Goal: Find specific page/section: Find specific page/section

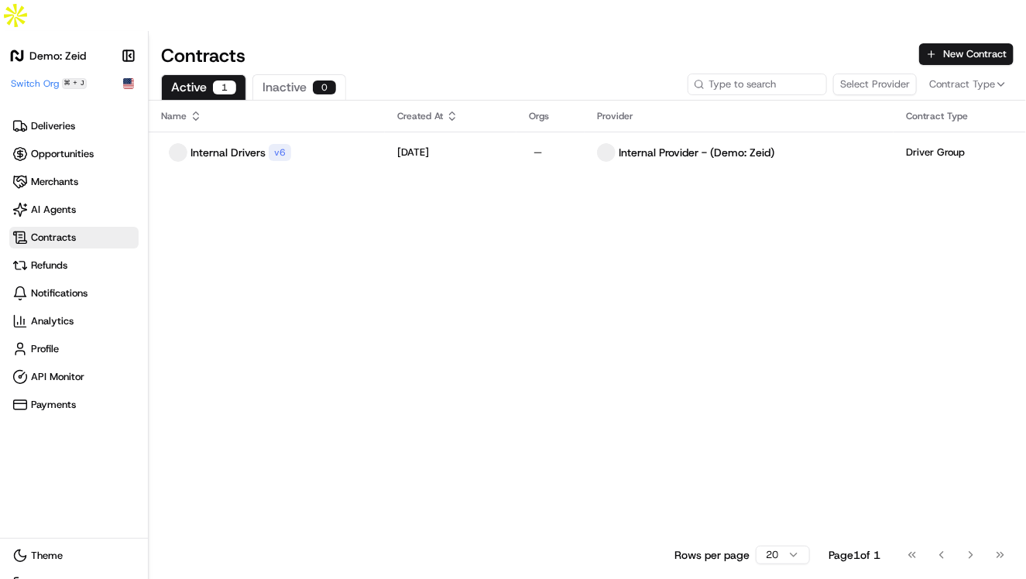
click at [444, 199] on div "Name Created At Orgs Provider Contract Type Internal Drivers v 6 Aug 27, 2025 —…" at bounding box center [587, 319] width 877 height 437
click at [65, 48] on h1 "Demo: Zeid" at bounding box center [57, 55] width 57 height 15
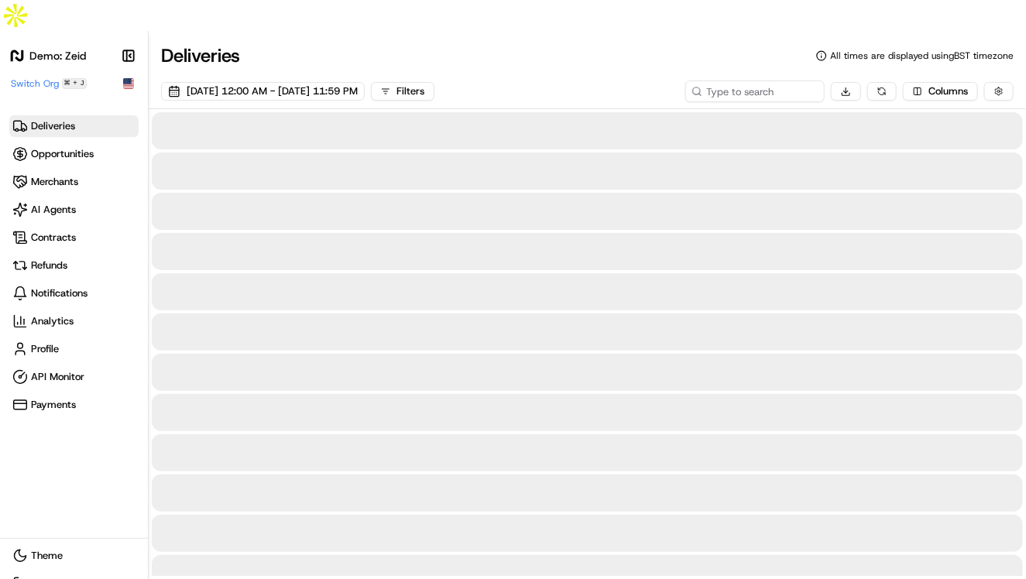
click at [65, 48] on h1 "Demo: Zeid" at bounding box center [57, 55] width 57 height 15
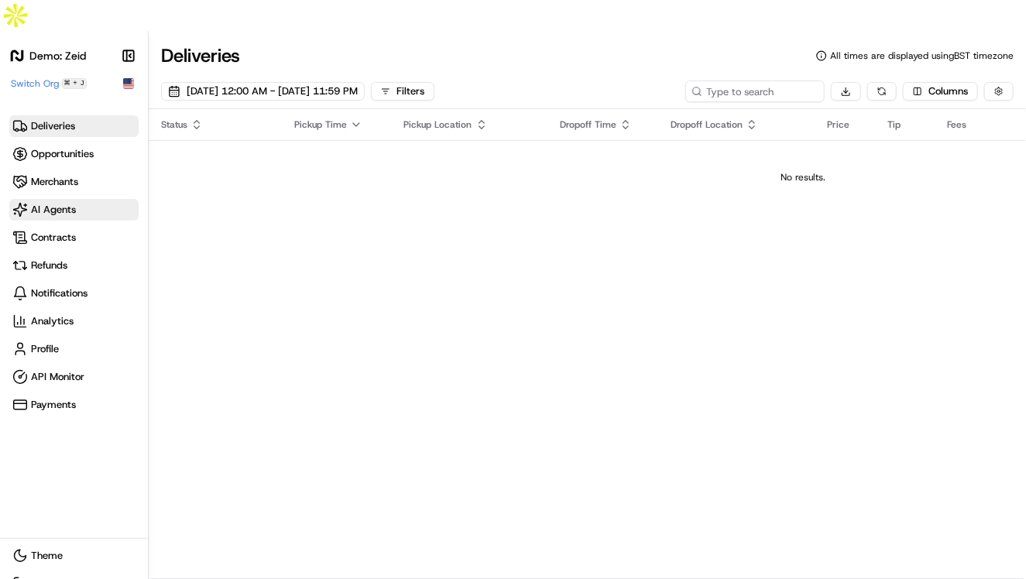
click at [73, 203] on span "AI Agents" at bounding box center [53, 210] width 45 height 14
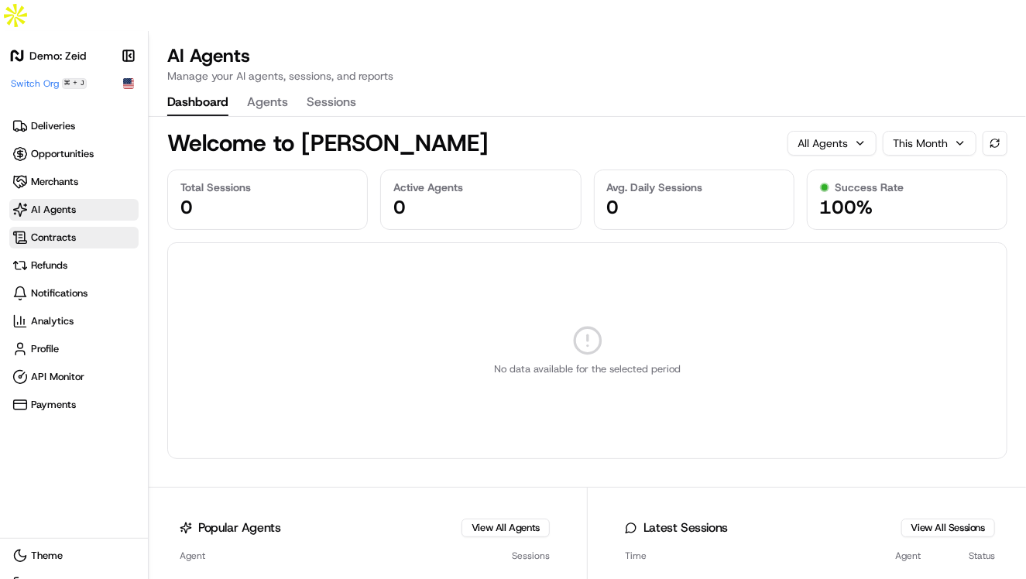
click at [77, 230] on span "Contracts" at bounding box center [73, 237] width 123 height 15
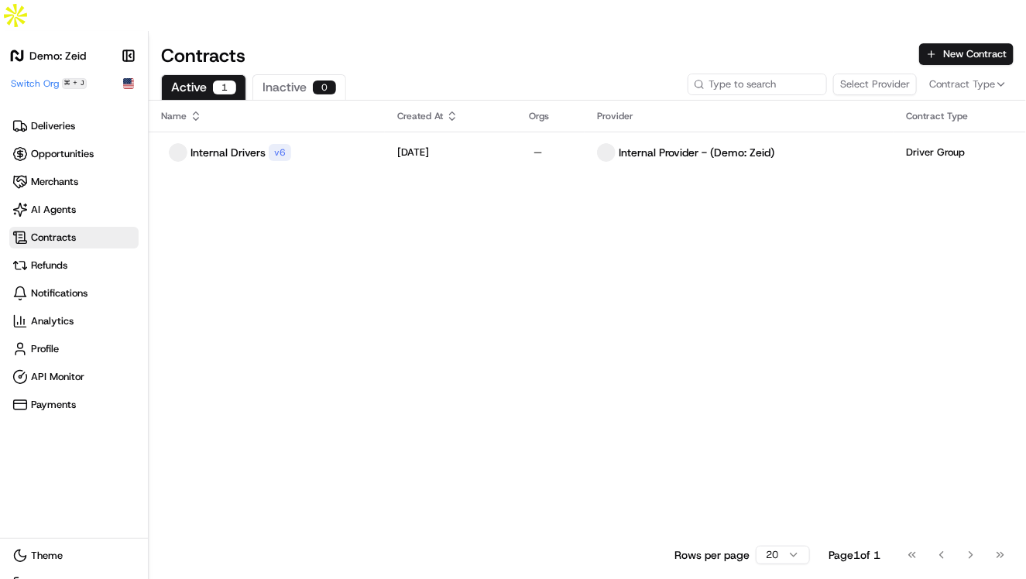
click at [443, 175] on div "Name Created At Orgs Provider Contract Type Internal Drivers v 6 Aug 27, 2025 —…" at bounding box center [587, 319] width 877 height 437
click at [63, 119] on span "Deliveries" at bounding box center [53, 126] width 44 height 14
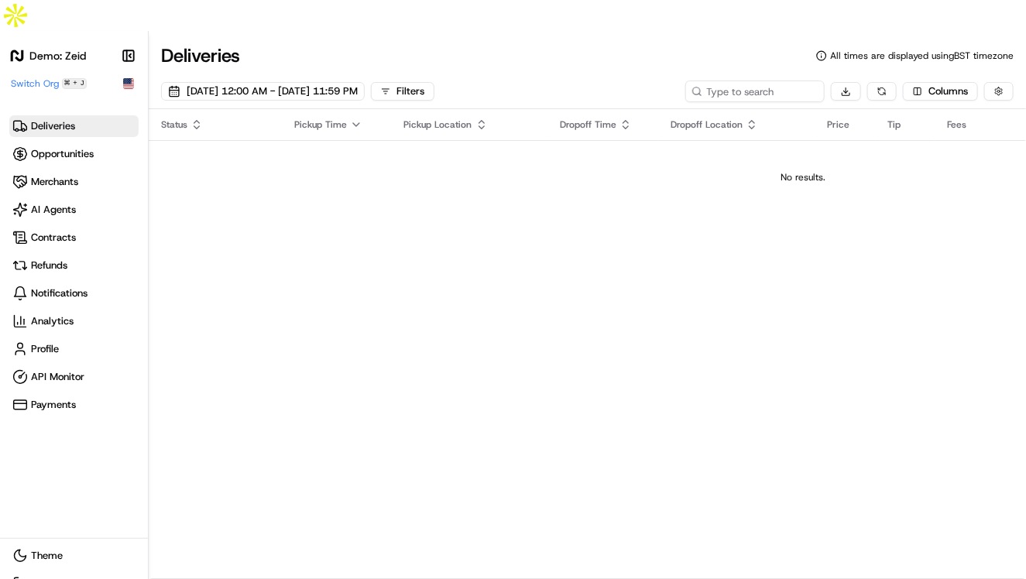
click at [53, 119] on span "Deliveries" at bounding box center [53, 126] width 44 height 14
click at [67, 48] on h1 "Demo: Zeid" at bounding box center [57, 55] width 57 height 15
click at [46, 77] on span "Switch Org" at bounding box center [35, 83] width 48 height 12
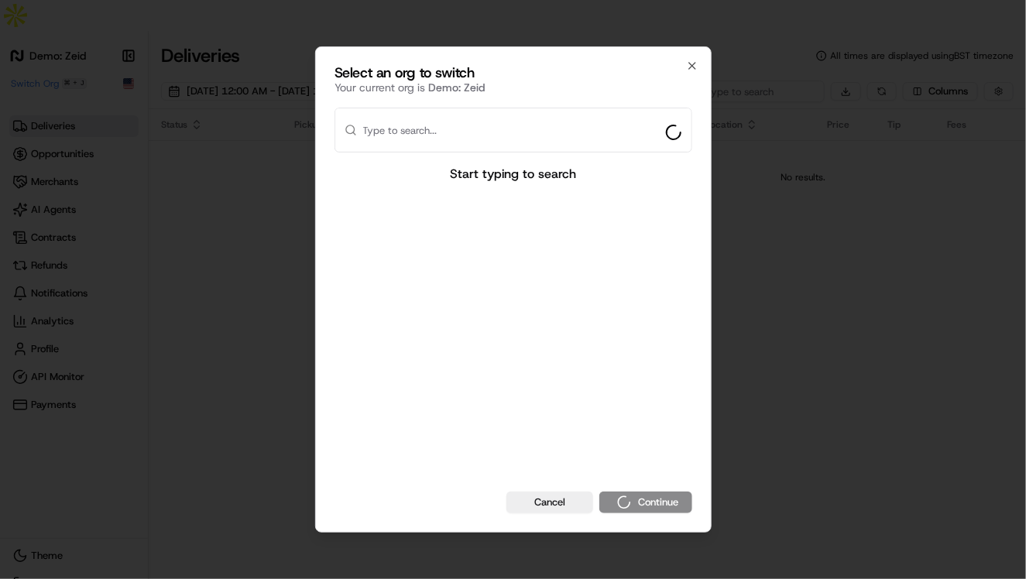
click at [523, 118] on input "text" at bounding box center [522, 129] width 319 height 43
type input "j"
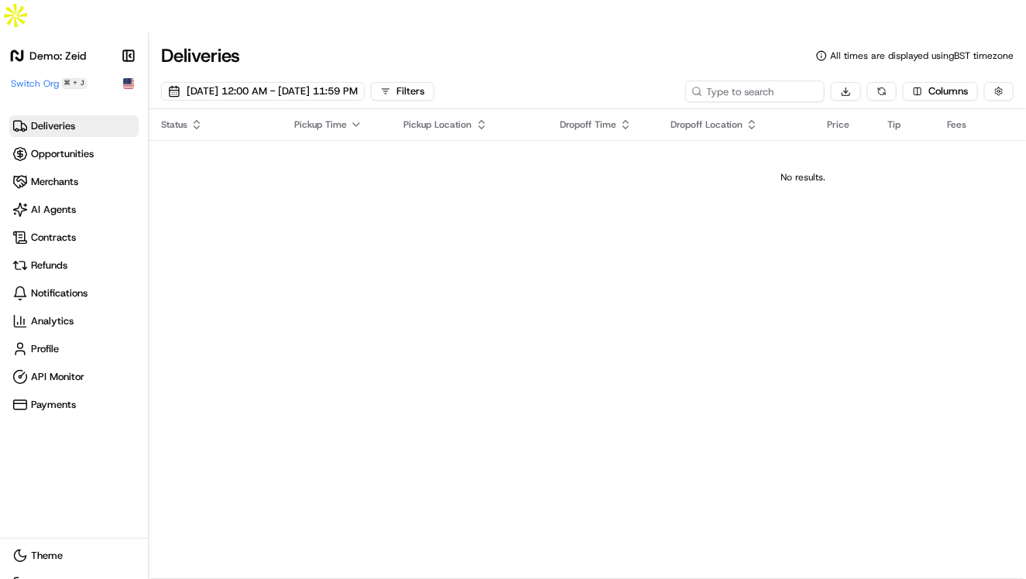
click at [40, 193] on div "Deliveries Opportunities Merchants AI Agents Contracts Refunds Notifications An…" at bounding box center [73, 265] width 129 height 300
click at [39, 231] on span "Contracts" at bounding box center [53, 238] width 45 height 14
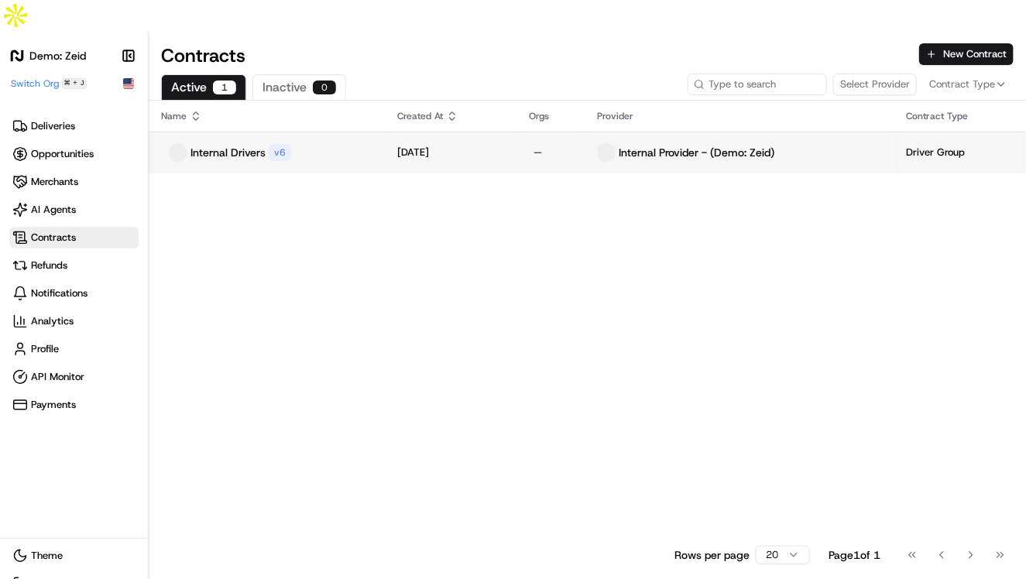
click at [385, 132] on td "Aug 27, 2025" at bounding box center [450, 153] width 131 height 42
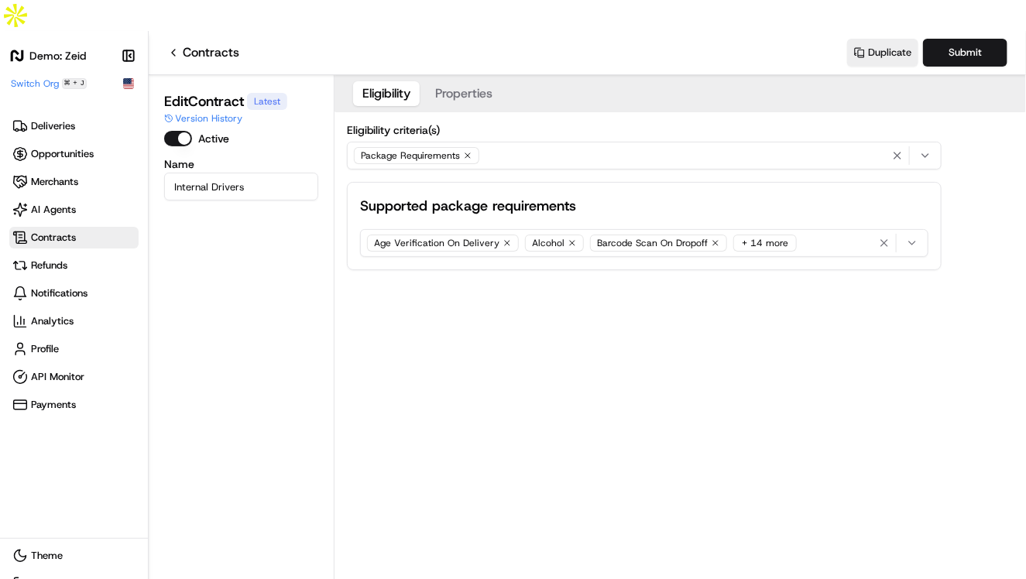
click at [461, 81] on button "Properties" at bounding box center [464, 93] width 76 height 25
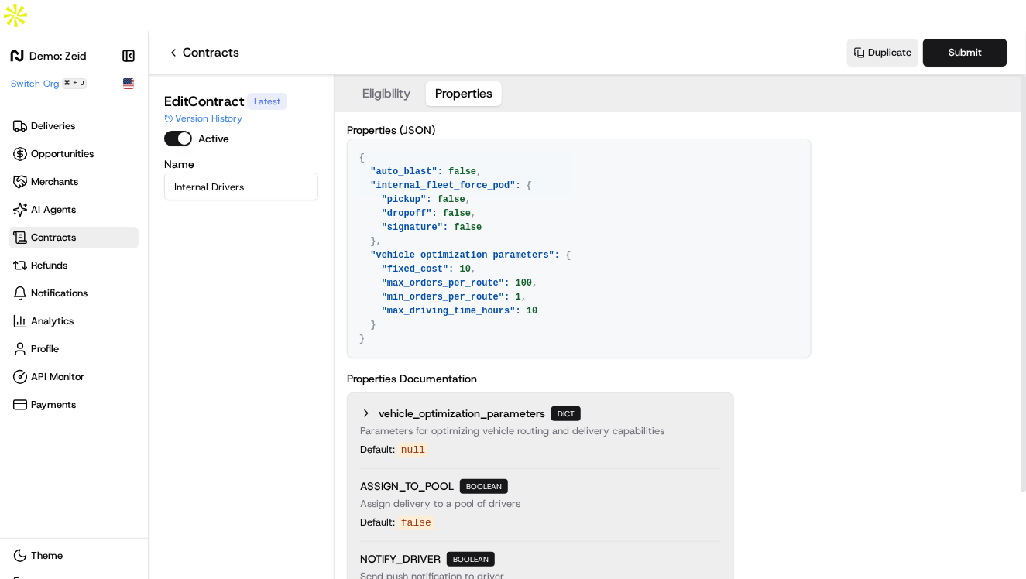
click at [526, 186] on textarea "{ "auto_blast": false, "internal_fleet_force_pod": { "pickup": false, "dropoff"…" at bounding box center [579, 248] width 463 height 218
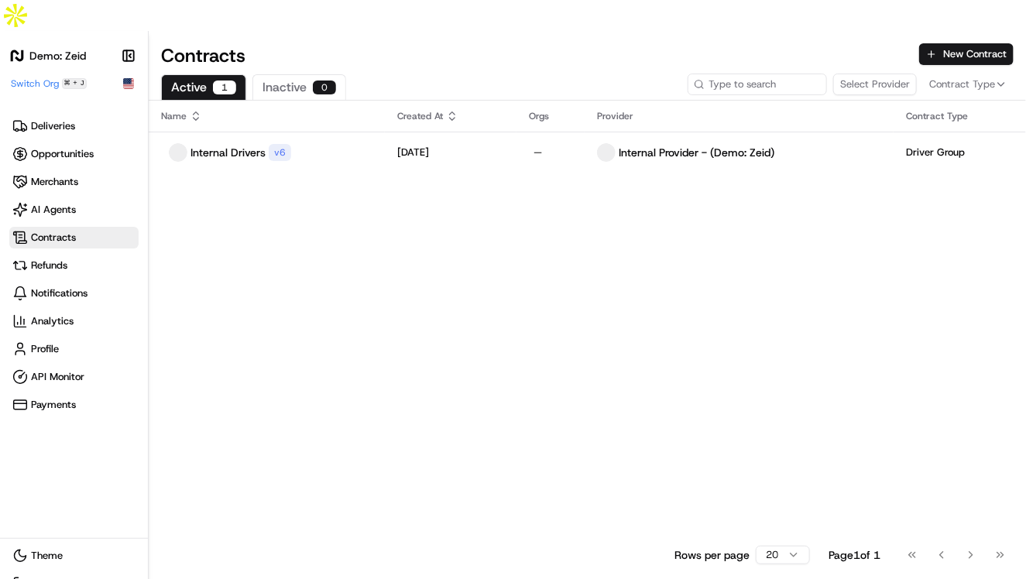
click at [50, 48] on h1 "Demo: Zeid" at bounding box center [57, 55] width 57 height 15
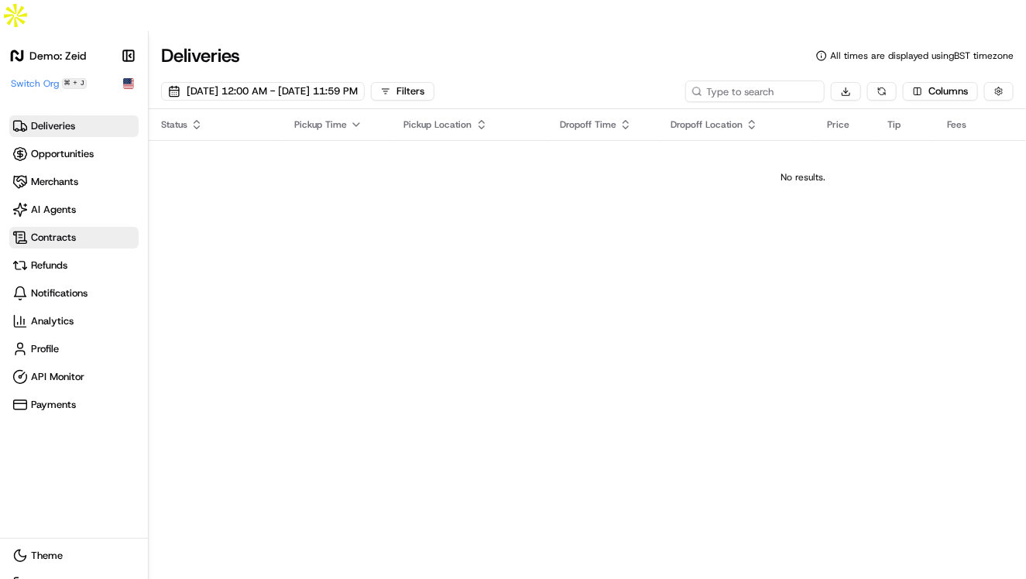
click at [57, 227] on link "Contracts" at bounding box center [73, 238] width 129 height 22
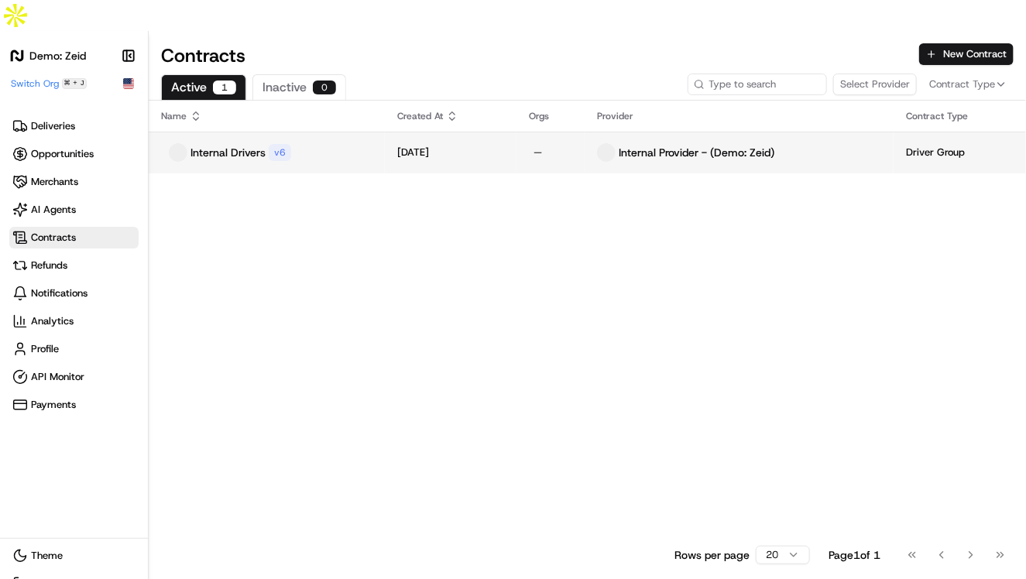
click at [331, 143] on div "Internal Drivers v 6" at bounding box center [266, 152] width 211 height 19
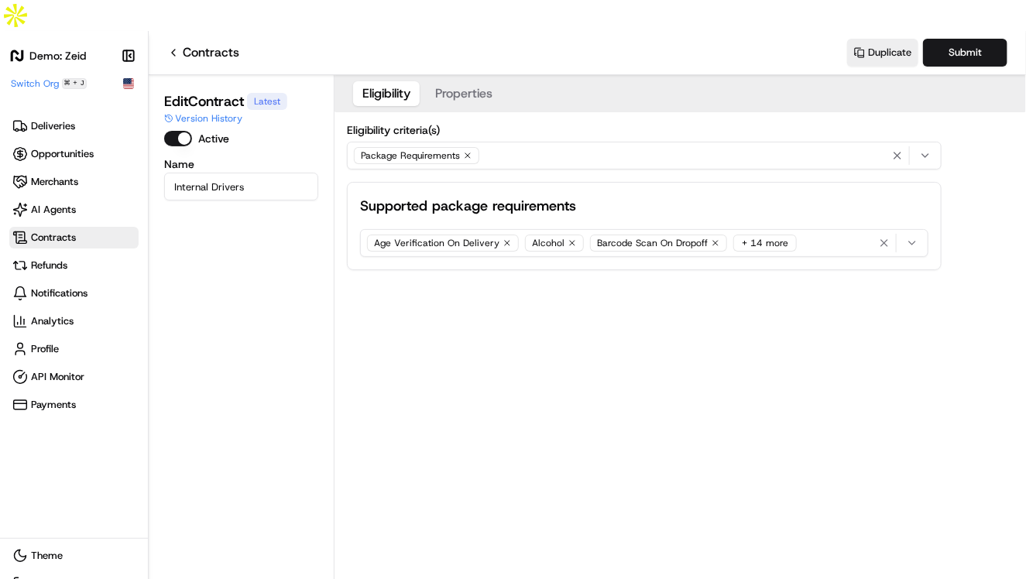
click at [462, 81] on button "Properties" at bounding box center [464, 93] width 76 height 25
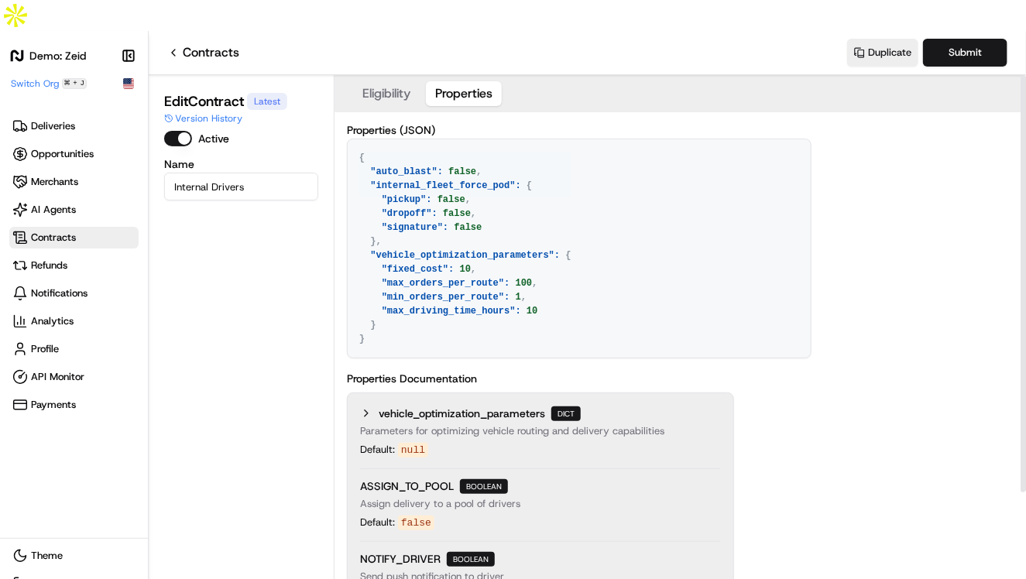
click at [483, 234] on textarea "{ "auto_blast": false, "internal_fleet_force_pod": { "pickup": false, "dropoff"…" at bounding box center [579, 248] width 463 height 218
drag, startPoint x: 435, startPoint y: 159, endPoint x: 484, endPoint y: 210, distance: 70.1
click at [484, 210] on textarea "{ "auto_blast": false, "internal_fleet_force_pod": { "pickup": false, "dropoff"…" at bounding box center [579, 248] width 463 height 218
click at [39, 46] on div "Demo: Zeid Make sidebar auto shrink Switch Org ⌘ + J" at bounding box center [73, 68] width 129 height 44
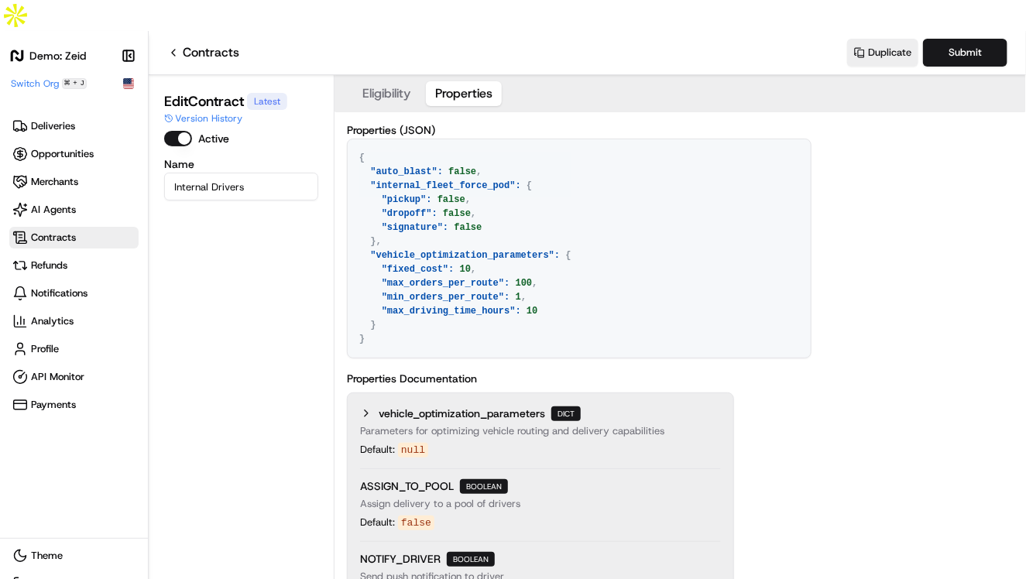
click at [49, 48] on h1 "Demo: Zeid" at bounding box center [57, 55] width 57 height 15
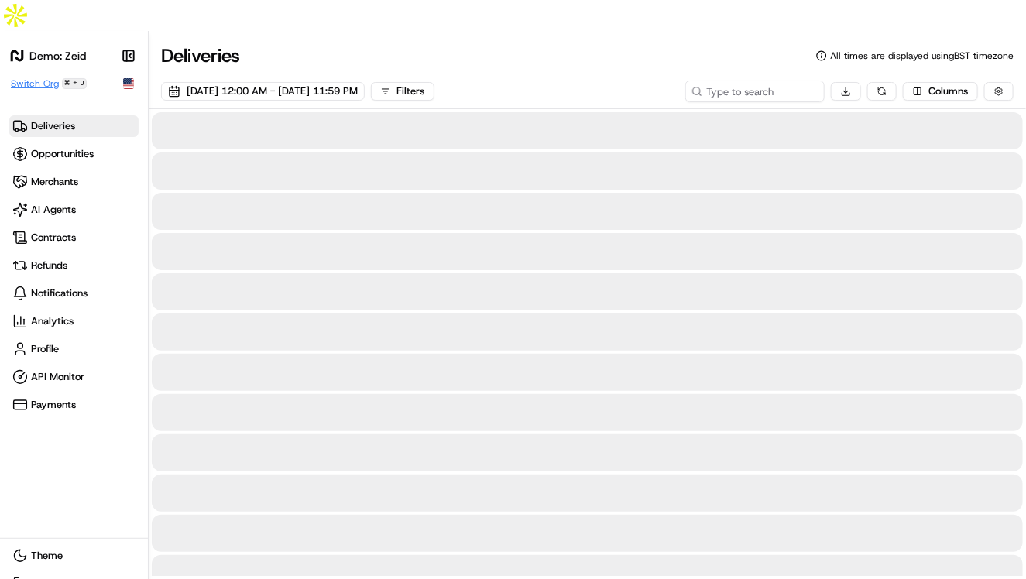
click at [42, 77] on span "Switch Org" at bounding box center [35, 83] width 48 height 12
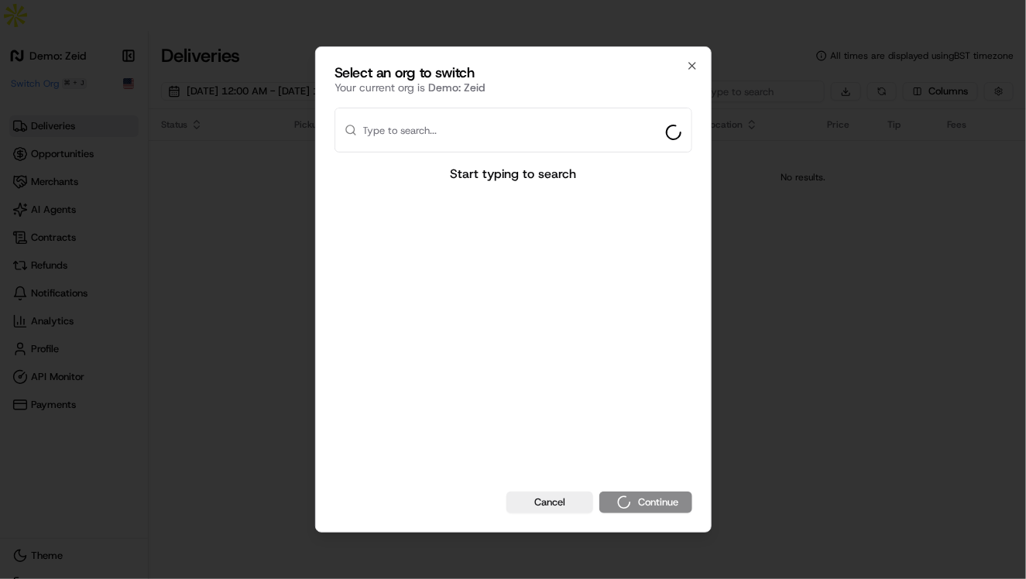
click at [571, 136] on input "text" at bounding box center [522, 129] width 319 height 43
type input "aramex"
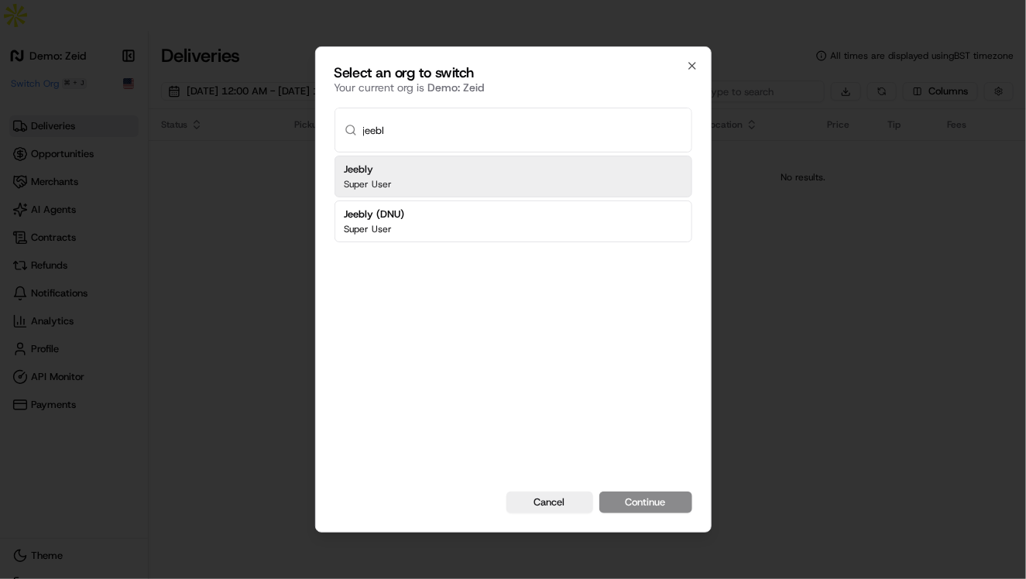
type input "jeebly"
type input "zeid"
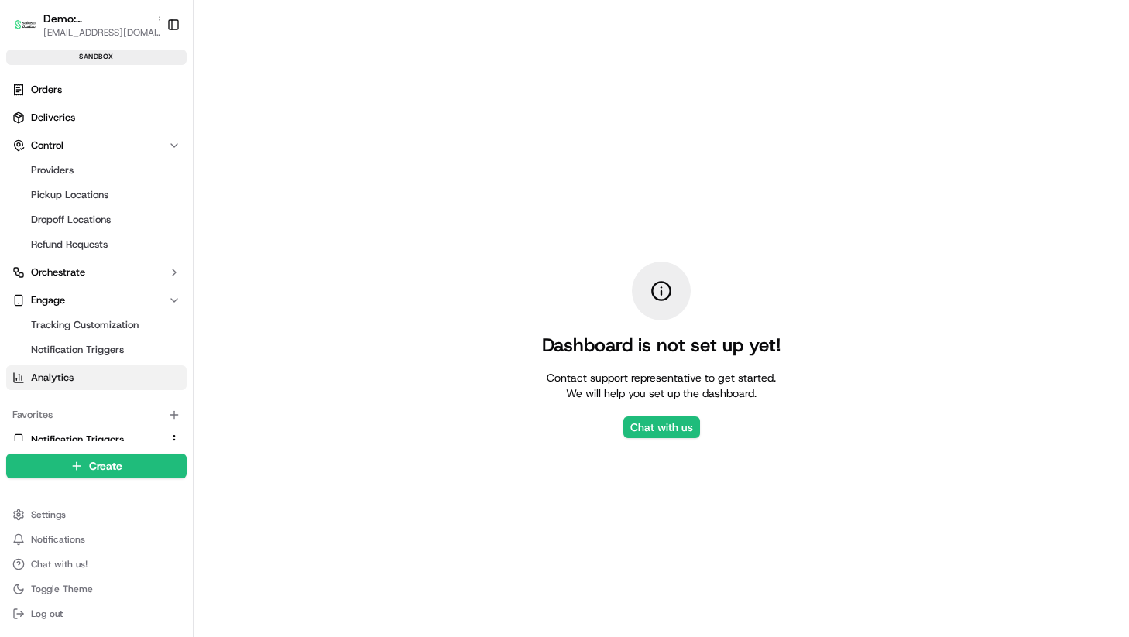
scroll to position [190, 0]
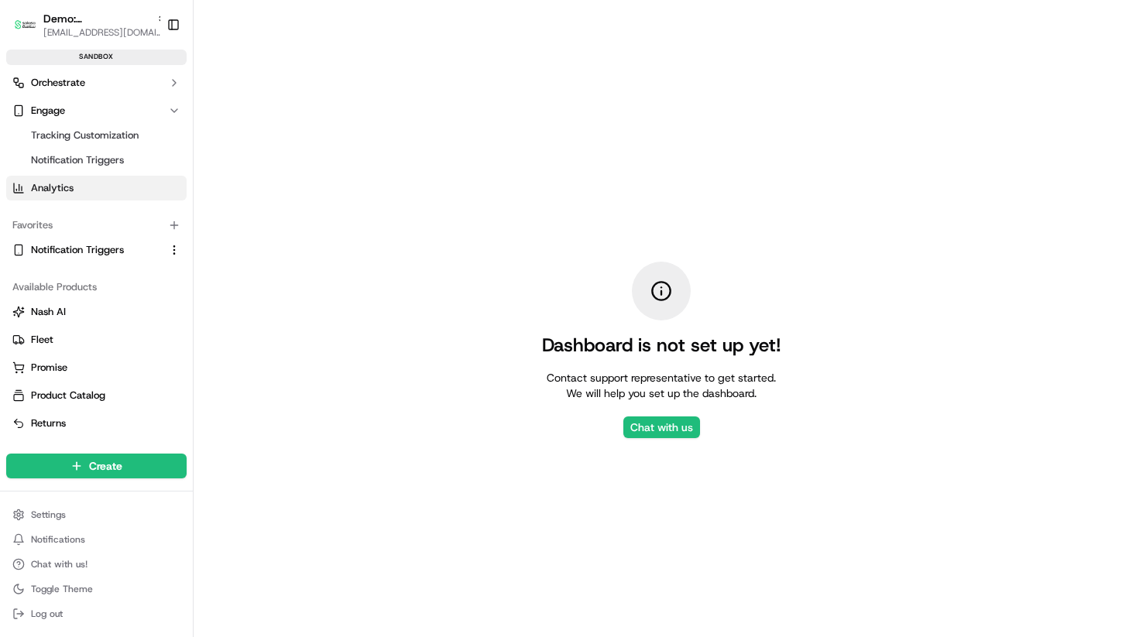
drag, startPoint x: 393, startPoint y: 286, endPoint x: 330, endPoint y: 200, distance: 107.5
click at [393, 286] on div "Dashboard is not set up yet! Contact support representative to get started. We …" at bounding box center [661, 349] width 935 height 637
